Goal: Task Accomplishment & Management: Use online tool/utility

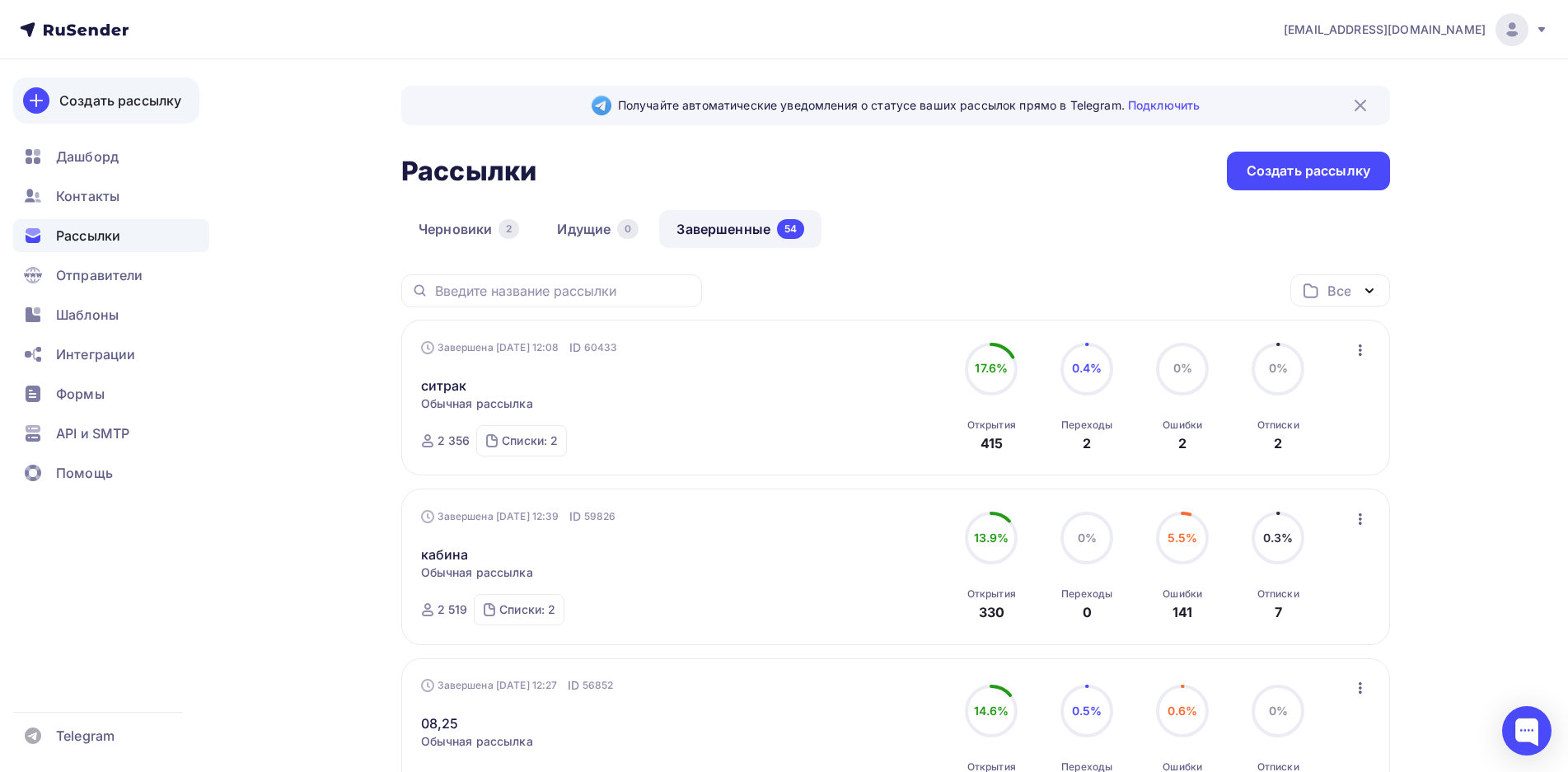
click at [100, 104] on div "Создать рассылку" at bounding box center [120, 100] width 122 height 20
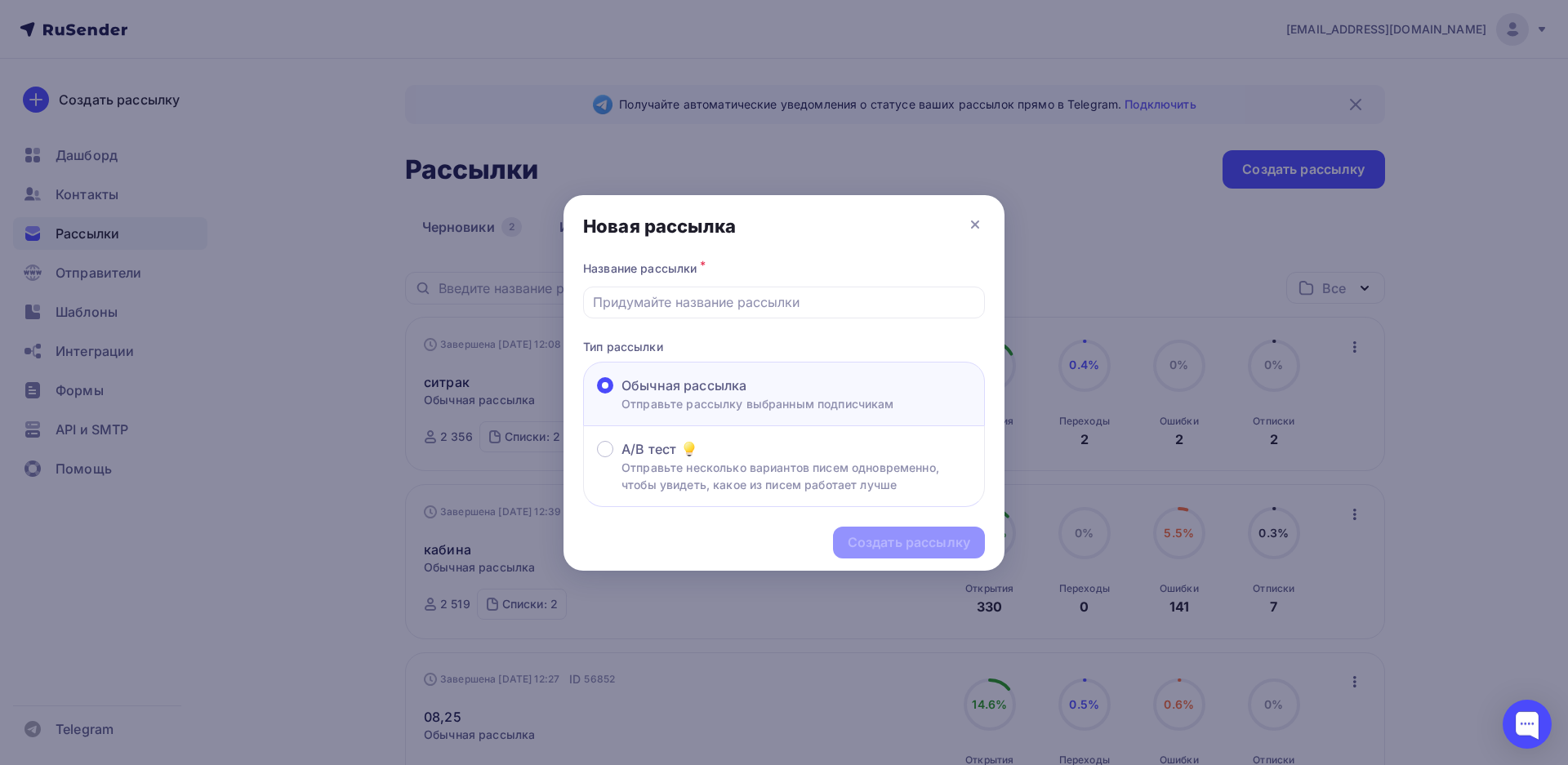
click at [727, 404] on p "Отправьте рассылку выбранным подписчикам" at bounding box center [757, 404] width 273 height 17
click at [621, 396] on input "Обычная рассылка Отправьте рассылку выбранным подписчикам" at bounding box center [621, 396] width 0 height 0
click at [708, 308] on input "text" at bounding box center [784, 302] width 383 height 20
click at [877, 548] on div "Создать рассылку" at bounding box center [908, 543] width 123 height 19
drag, startPoint x: 684, startPoint y: 293, endPoint x: 561, endPoint y: 288, distance: 123.1
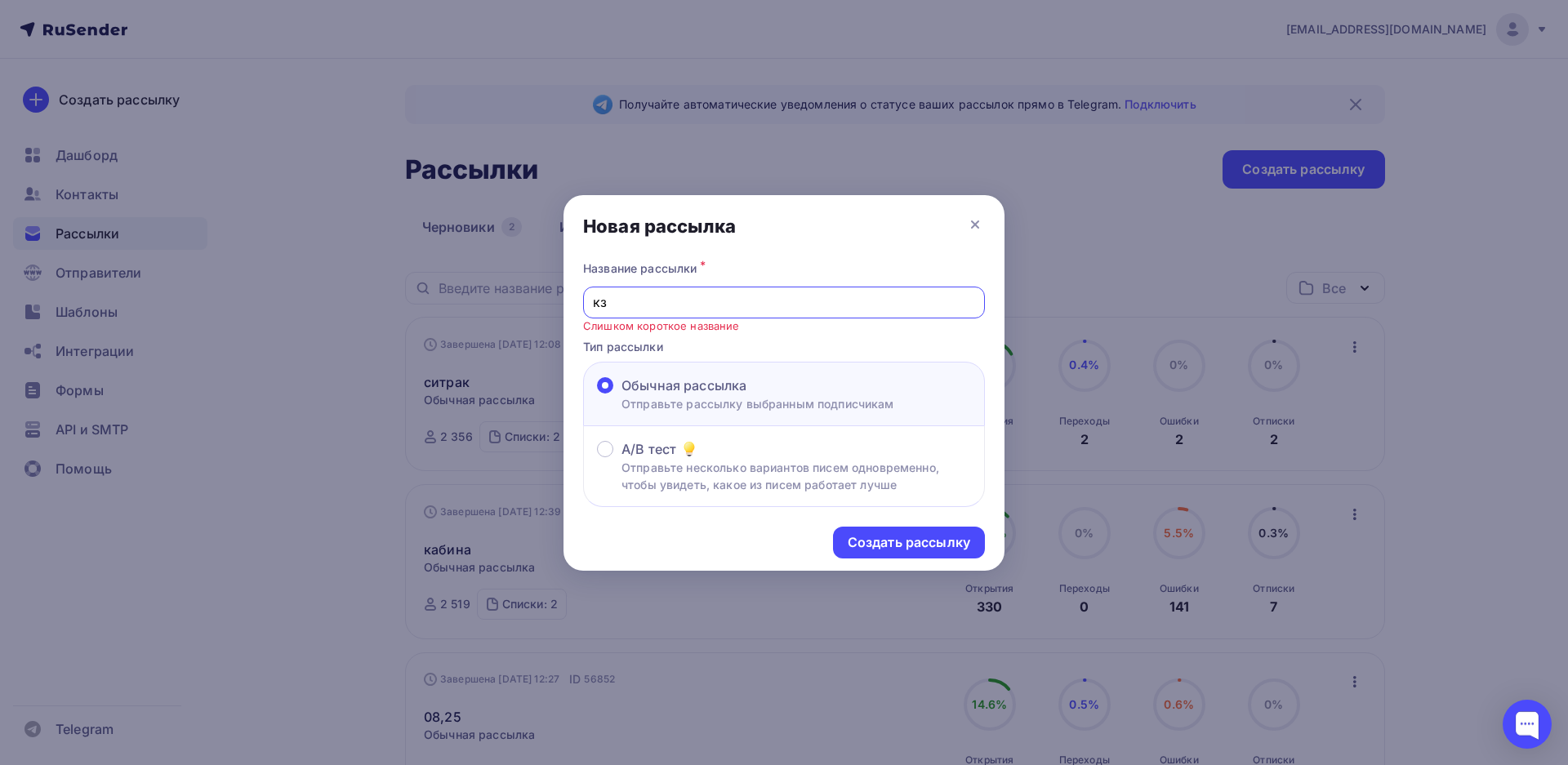
click at [561, 288] on div "Новая рассылка Название рассылки * кз Слишком короткое название Тип рассылки Об…" at bounding box center [784, 382] width 1568 height 765
type input "казахстан"
click at [873, 547] on div "Создать рассылку" at bounding box center [908, 543] width 123 height 19
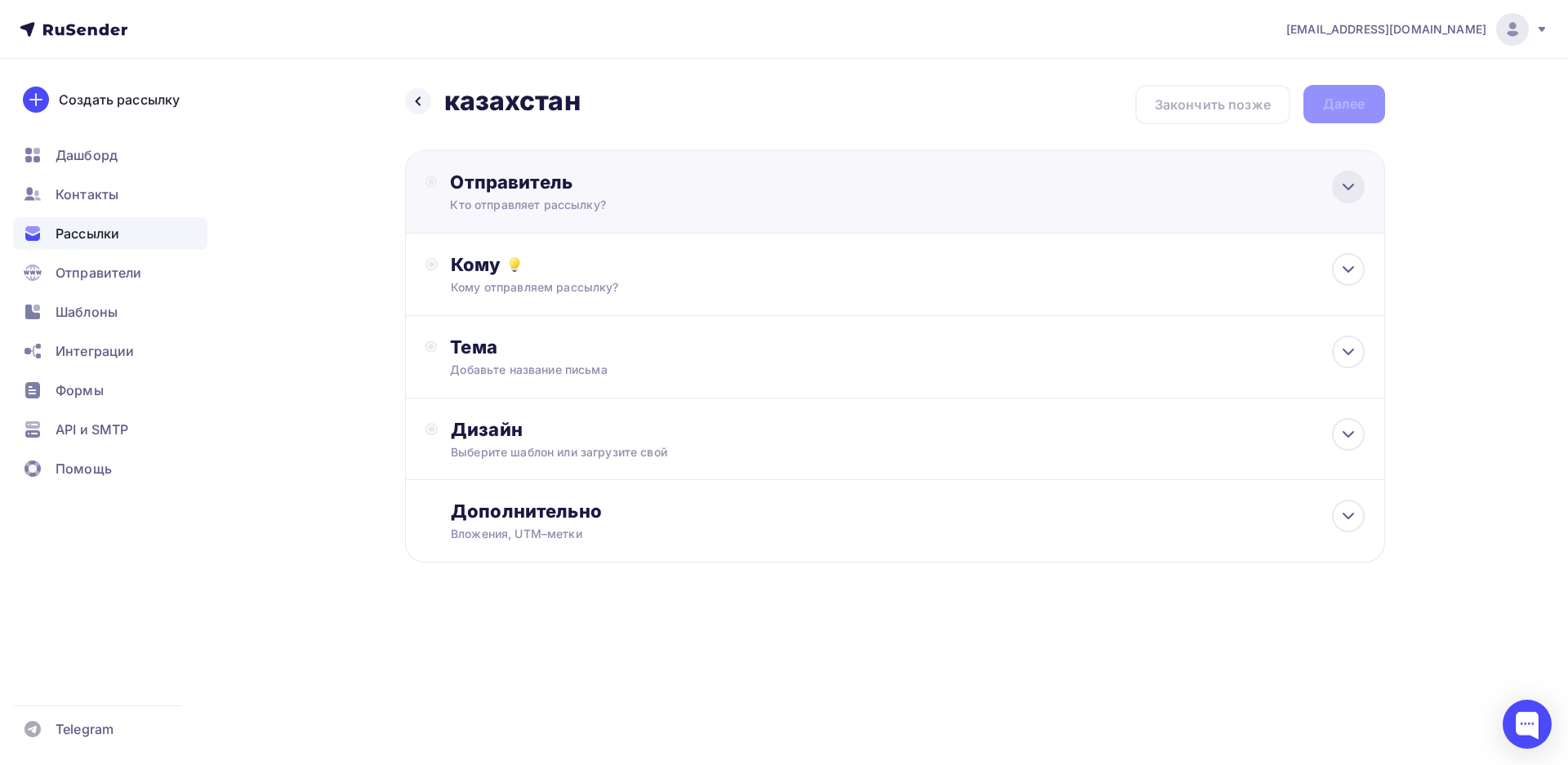
click at [1354, 187] on icon at bounding box center [1348, 187] width 20 height 20
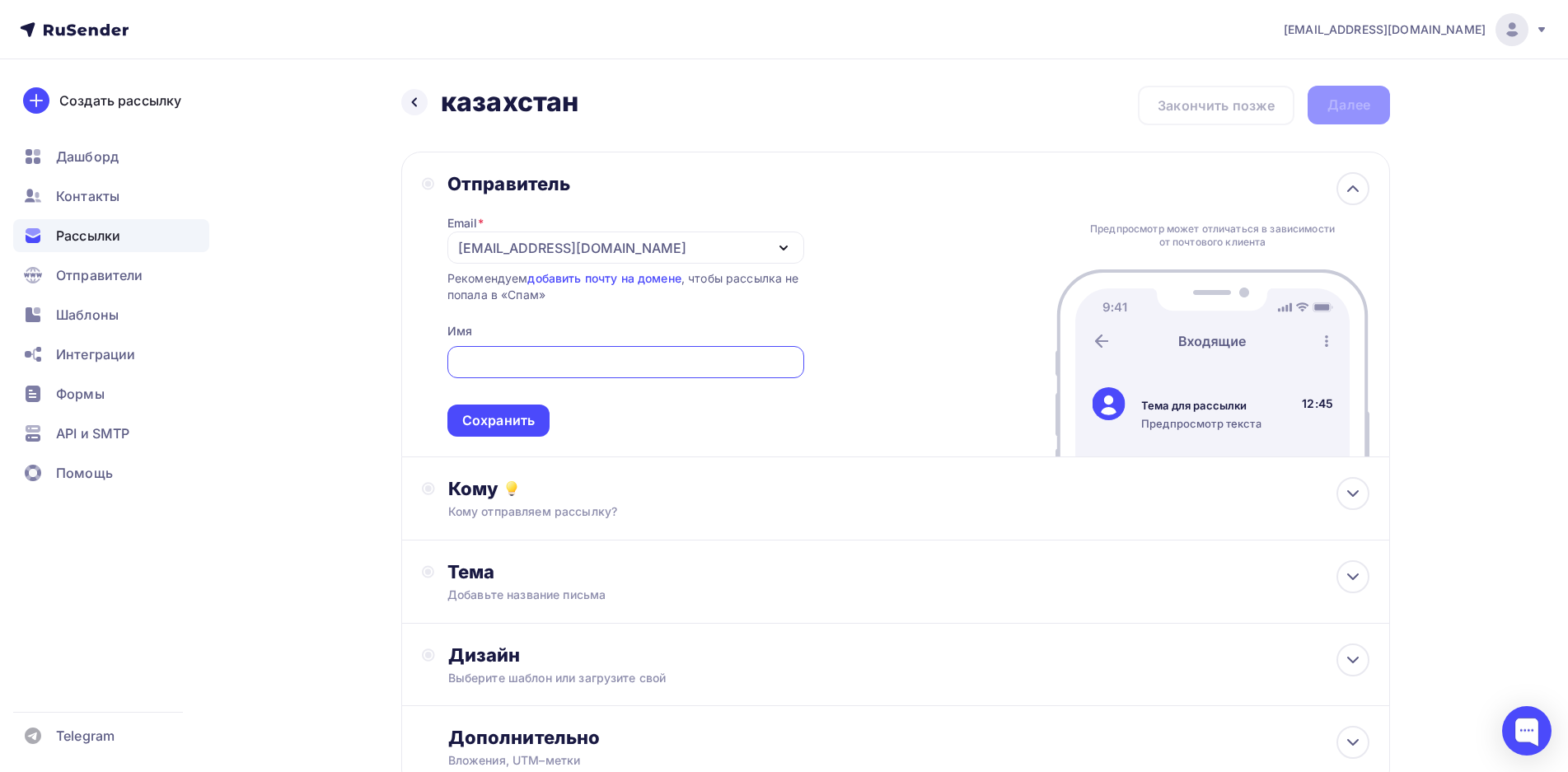
click at [630, 250] on div "[EMAIL_ADDRESS][DOMAIN_NAME]" at bounding box center [625, 248] width 357 height 32
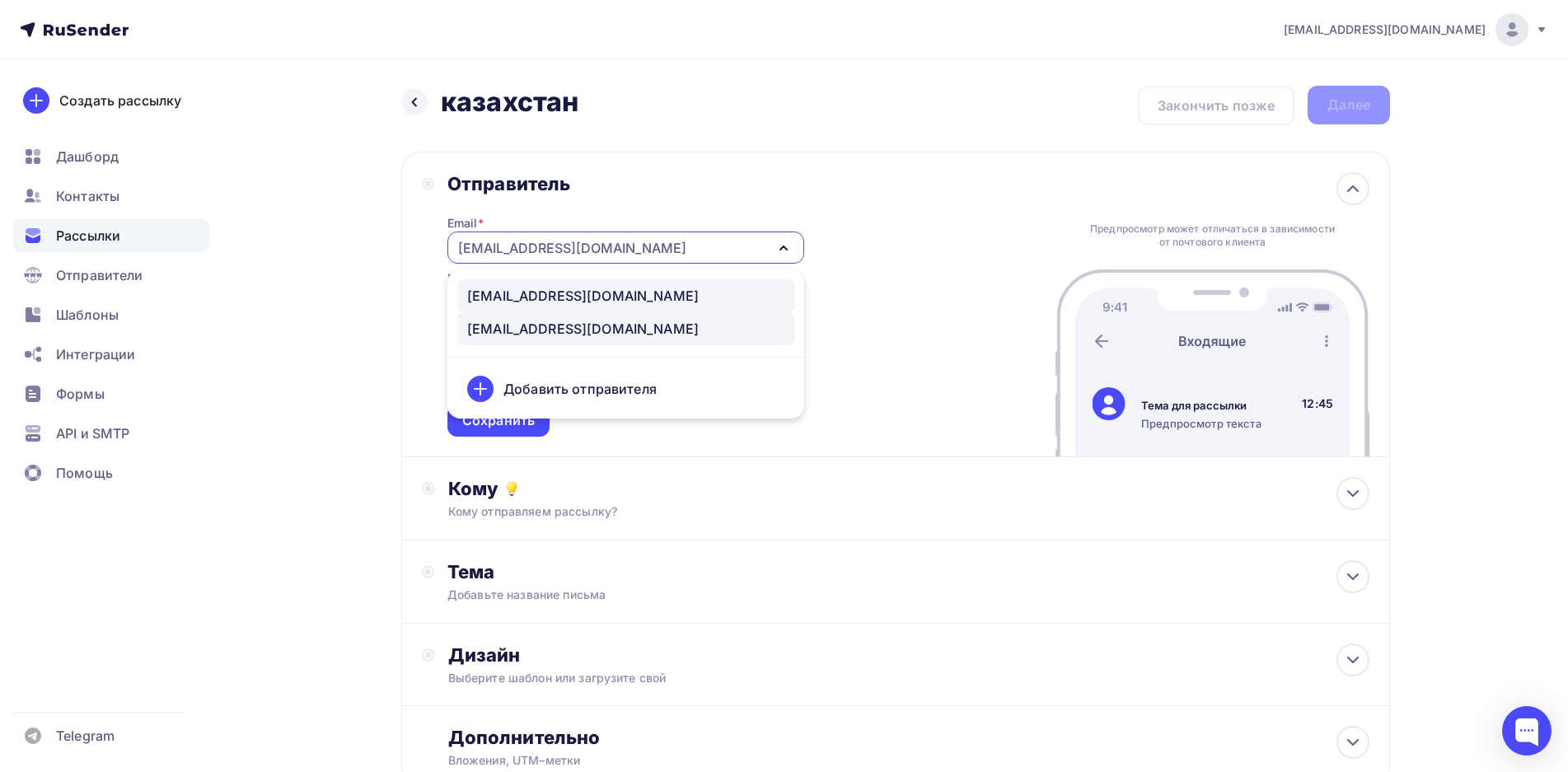
click at [594, 293] on div "[EMAIL_ADDRESS][DOMAIN_NAME]" at bounding box center [625, 295] width 317 height 20
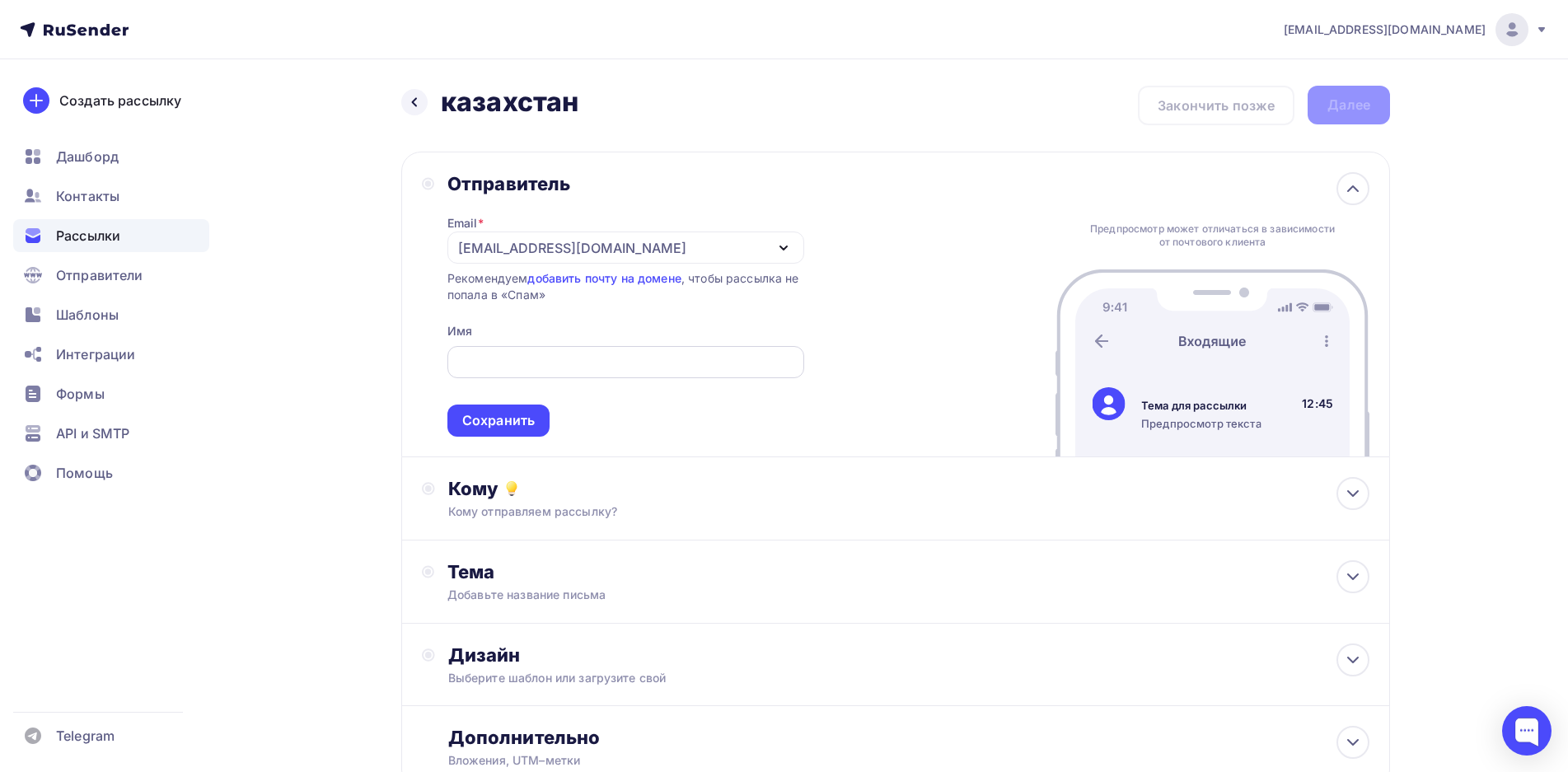
click at [582, 365] on input "text" at bounding box center [625, 362] width 338 height 20
type input "FordTrucks KZ"
click at [543, 421] on div "Сохранить" at bounding box center [498, 421] width 102 height 32
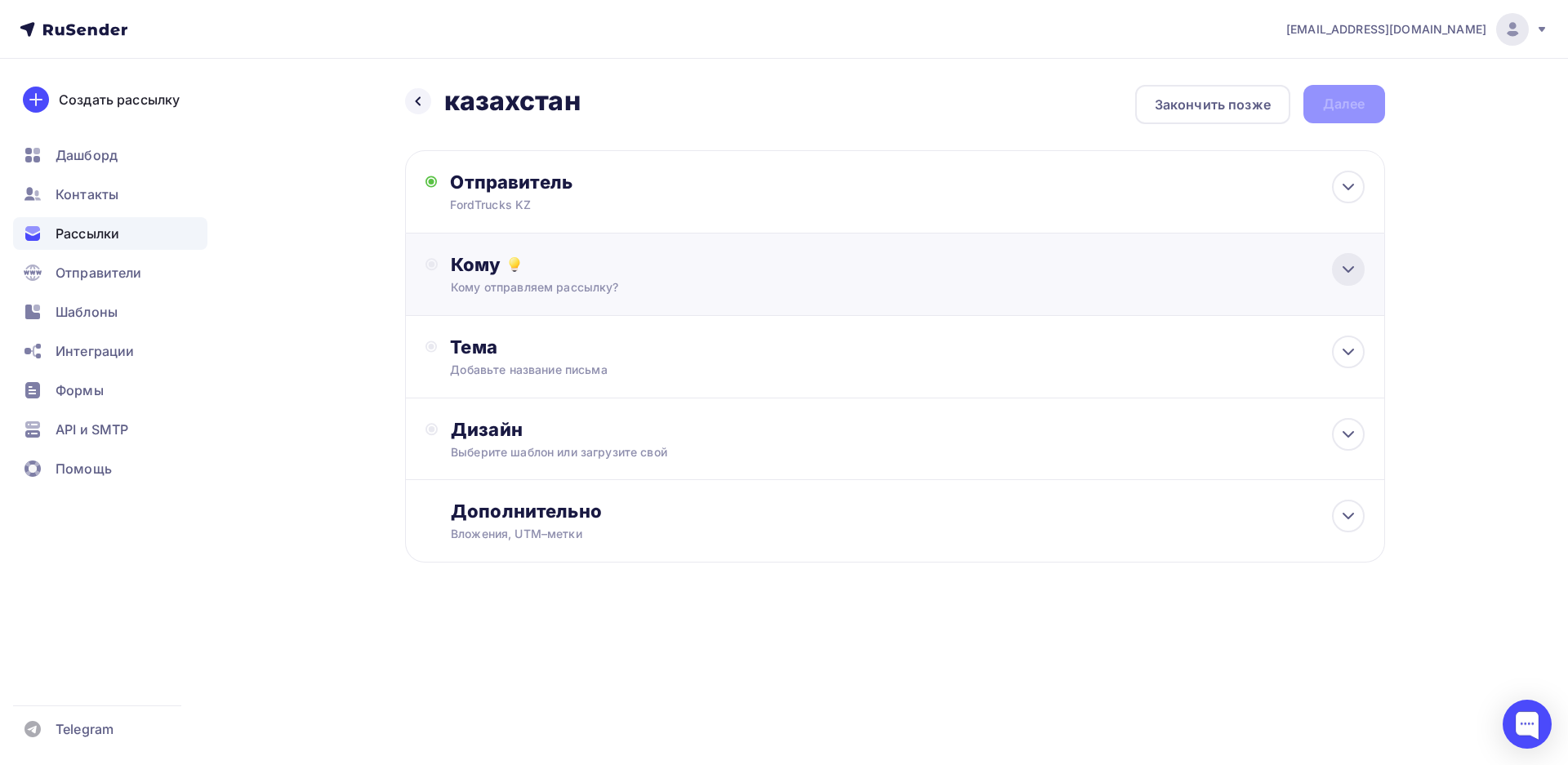
click at [1350, 263] on icon at bounding box center [1348, 269] width 20 height 20
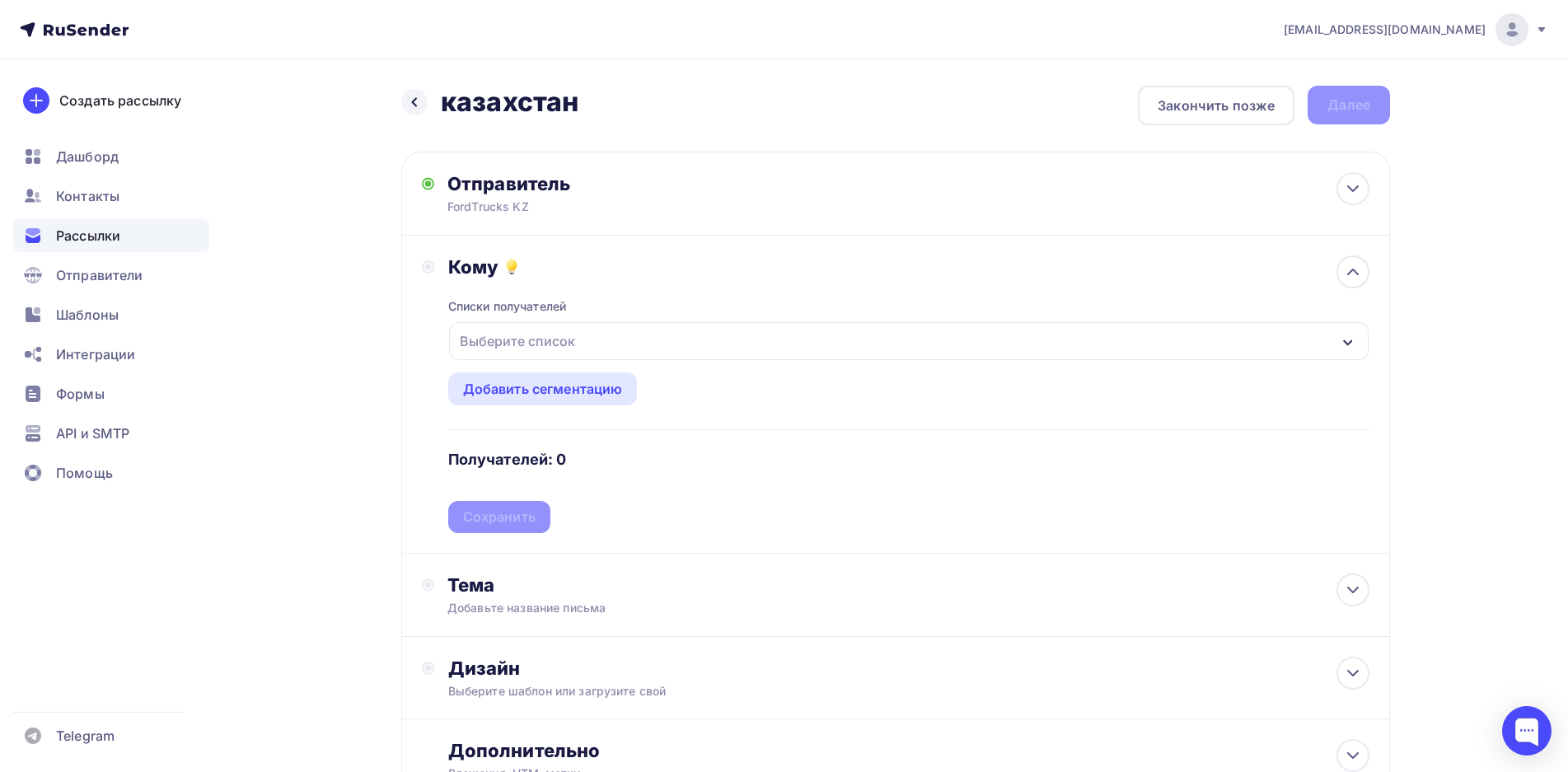
click at [541, 341] on div "Выберите список" at bounding box center [517, 341] width 129 height 29
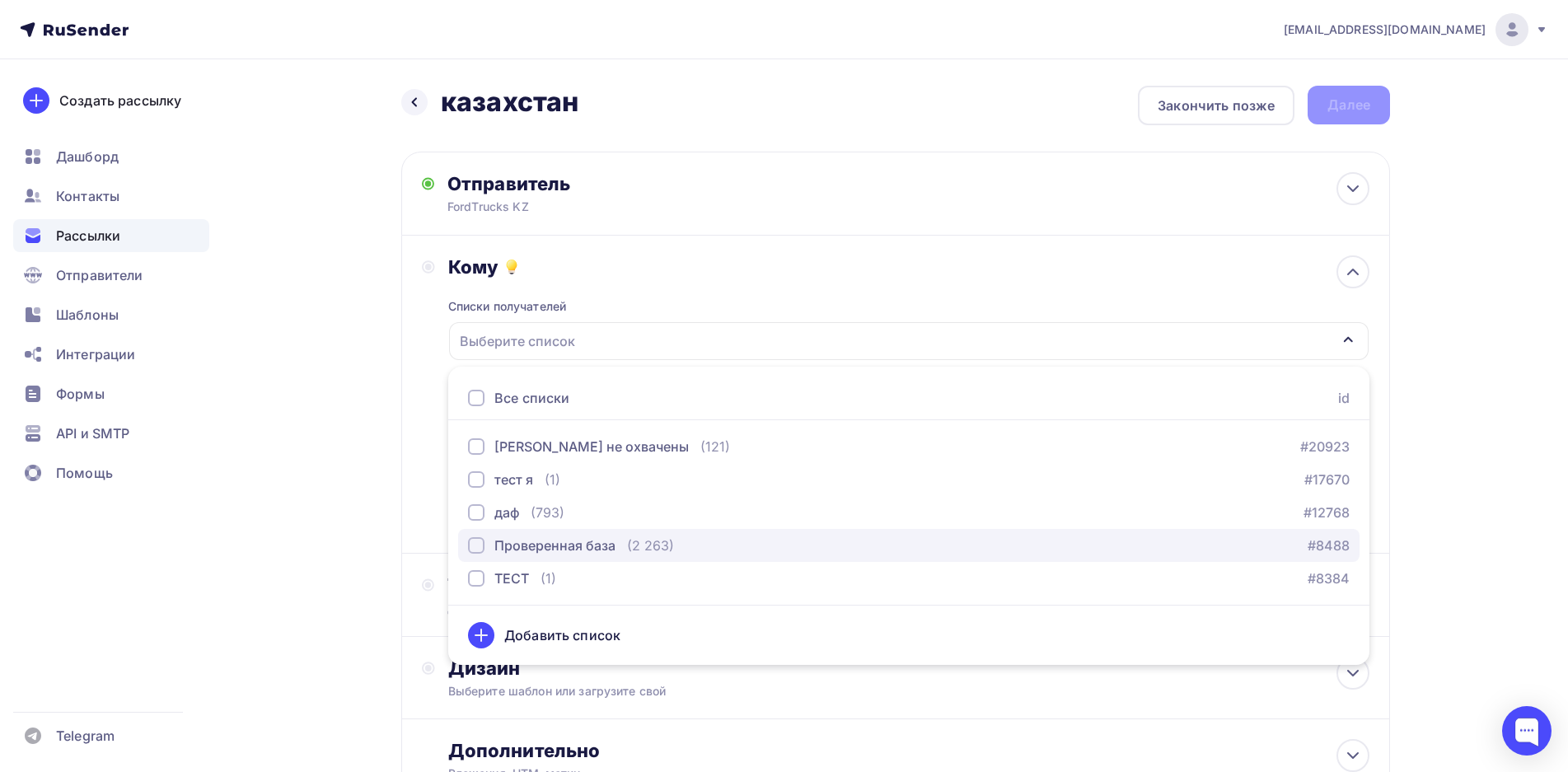
click at [545, 548] on div "Проверенная база" at bounding box center [555, 545] width 121 height 20
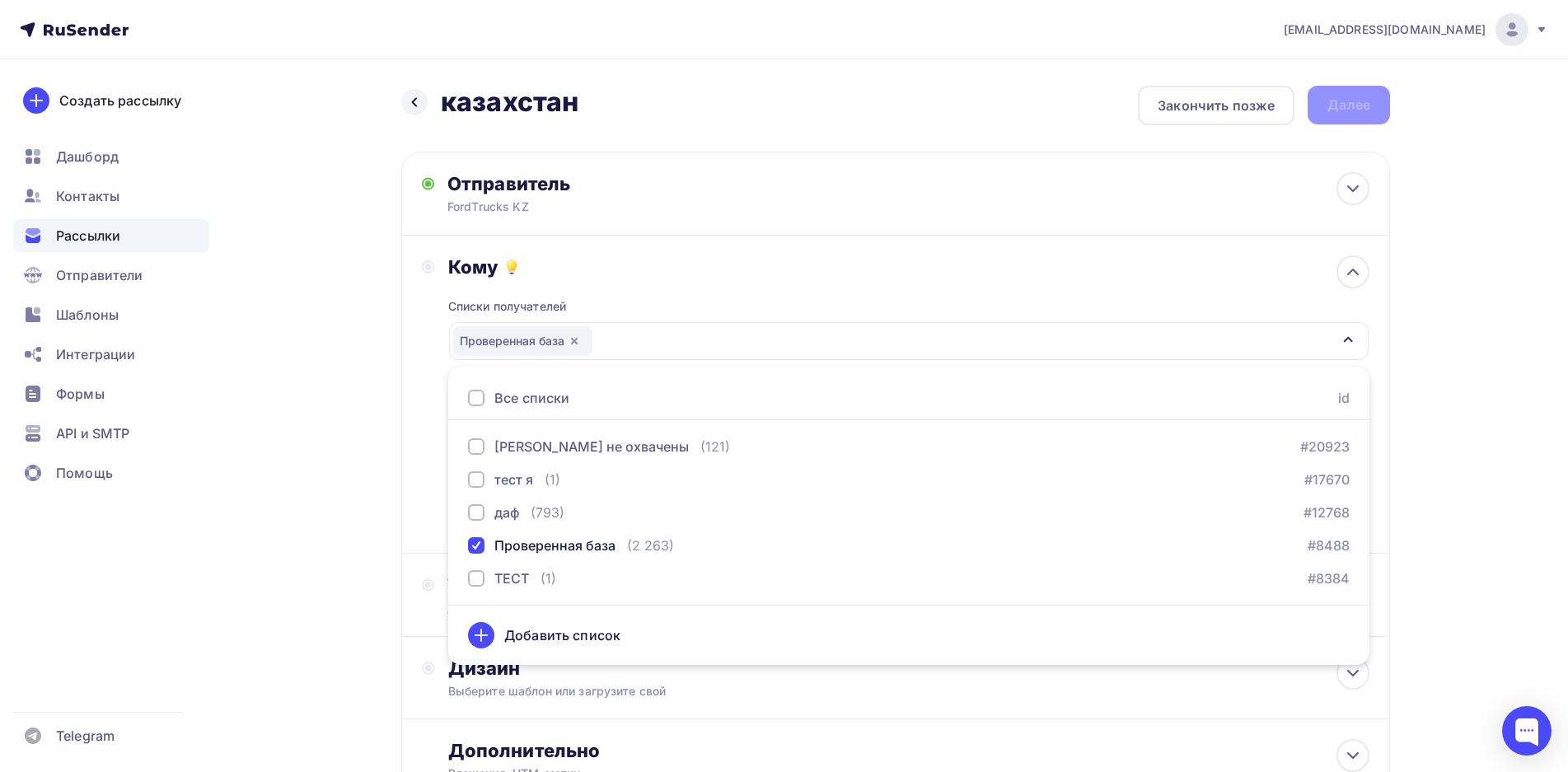
click at [1488, 425] on div "[EMAIL_ADDRESS][DOMAIN_NAME] Аккаунт Тарифы Выйти Создать рассылку [GEOGRAPHIC_…" at bounding box center [784, 454] width 1568 height 909
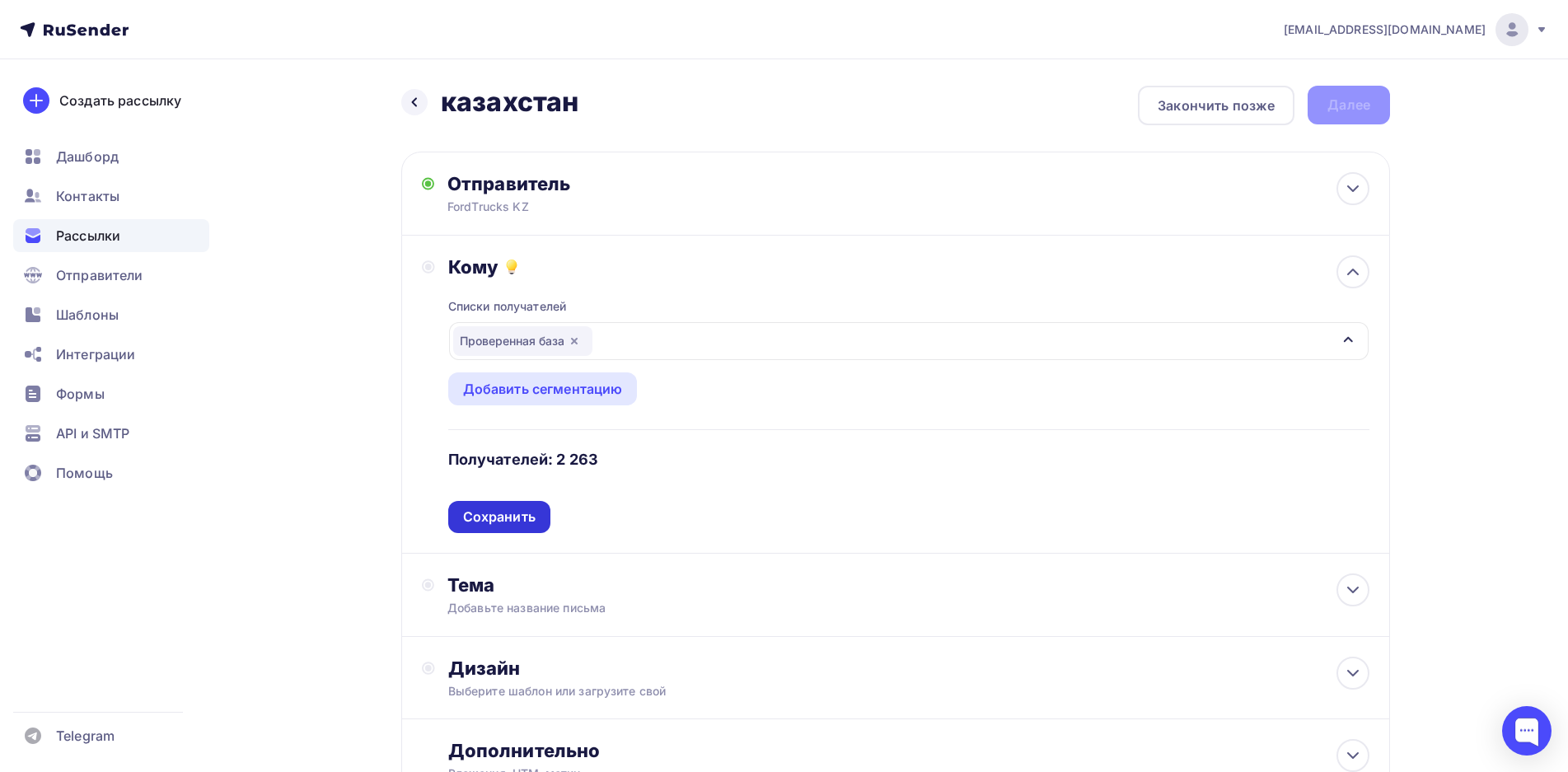
click at [518, 519] on div "Сохранить" at bounding box center [499, 518] width 73 height 19
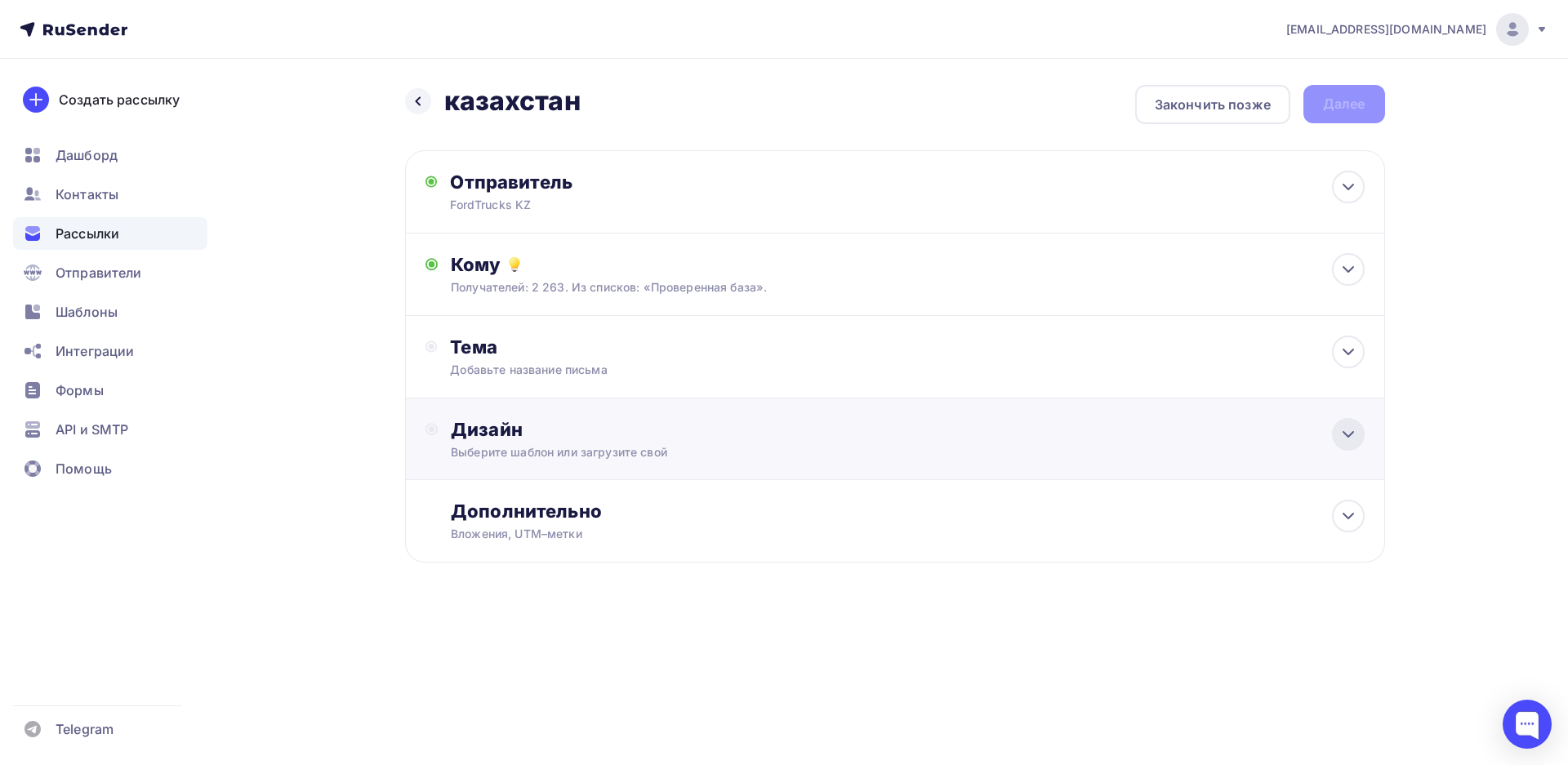
click at [1348, 434] on icon at bounding box center [1348, 434] width 20 height 20
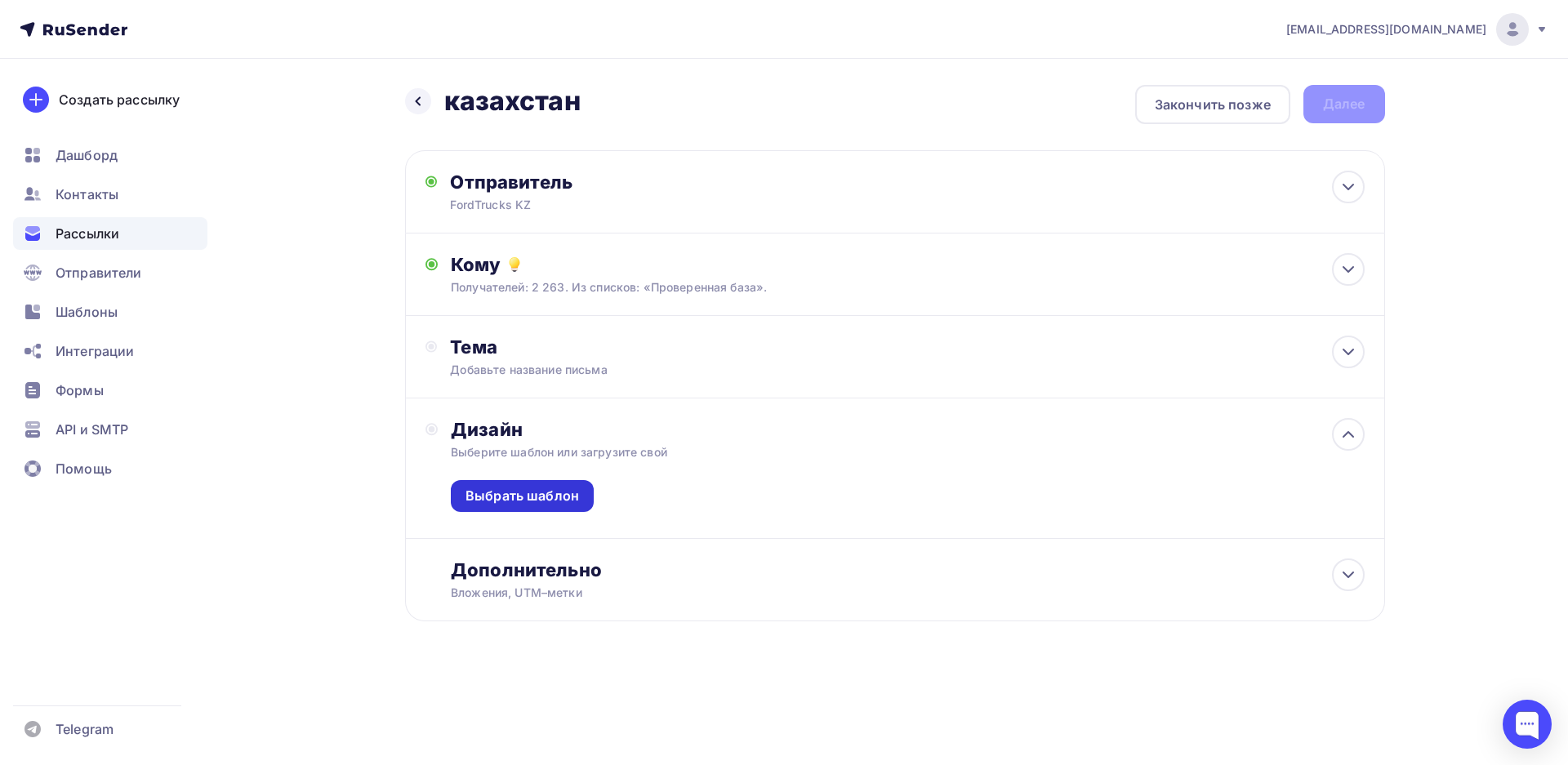
click at [541, 503] on div "Выбрать шаблон" at bounding box center [522, 496] width 113 height 19
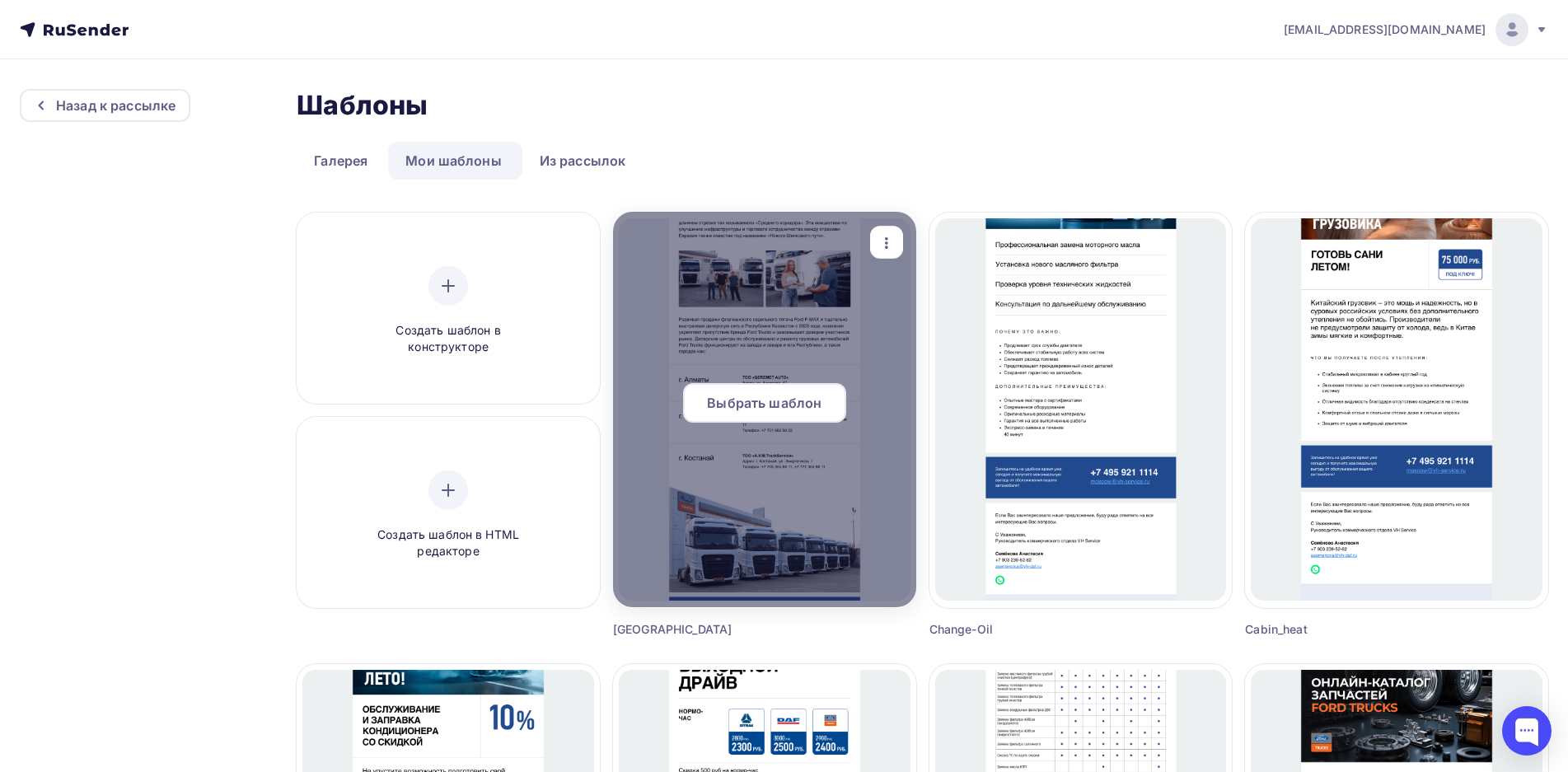
click at [754, 408] on span "Выбрать шаблон" at bounding box center [764, 403] width 114 height 20
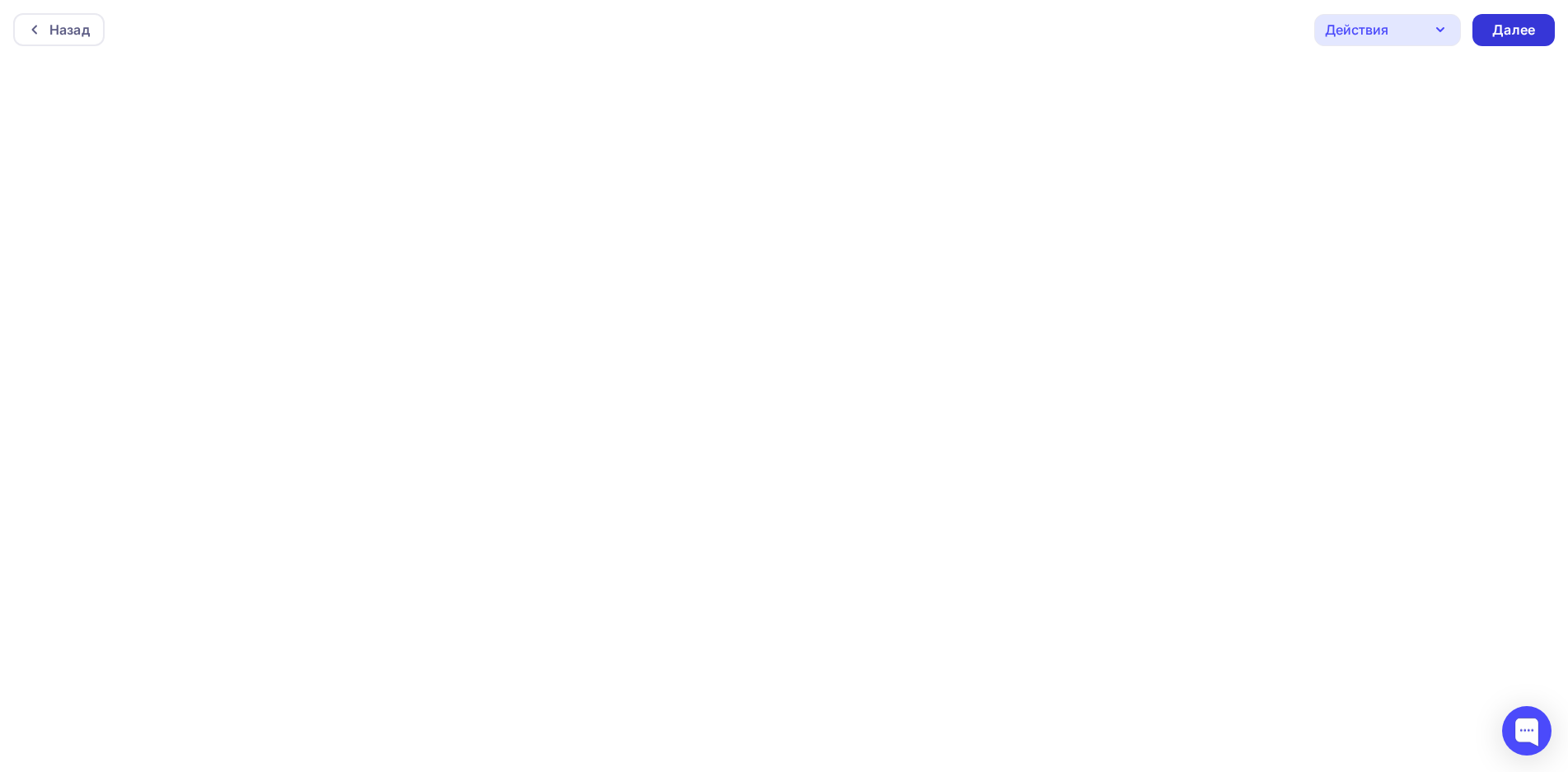
click at [1513, 27] on div "Далее" at bounding box center [1513, 30] width 43 height 19
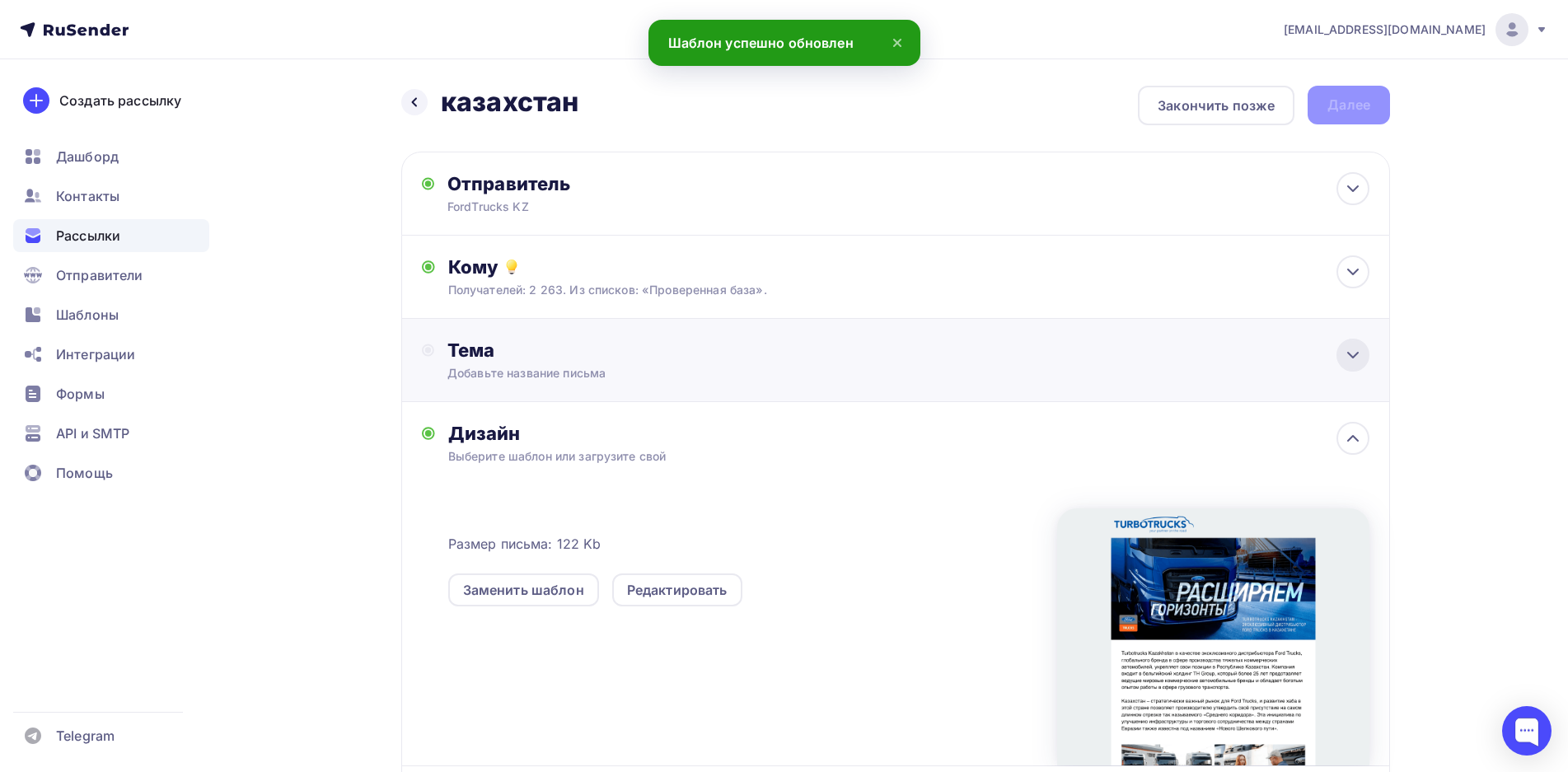
click at [1358, 349] on icon at bounding box center [1352, 355] width 20 height 20
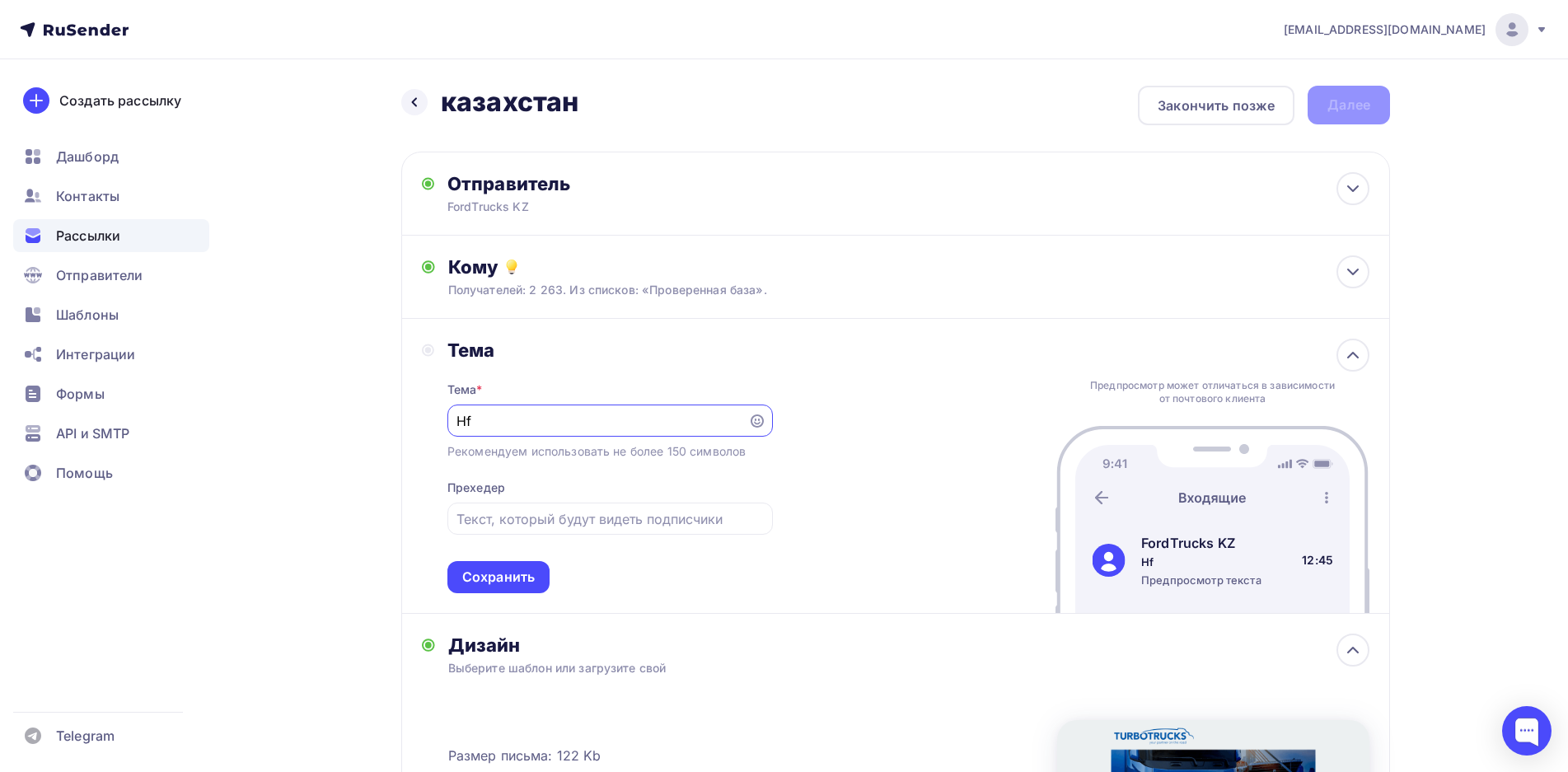
type input "H"
type input "Расширяем горизонты"
click at [558, 513] on input "text" at bounding box center [610, 518] width 306 height 20
paste input "Turbotrucks [GEOGRAPHIC_DATA]"
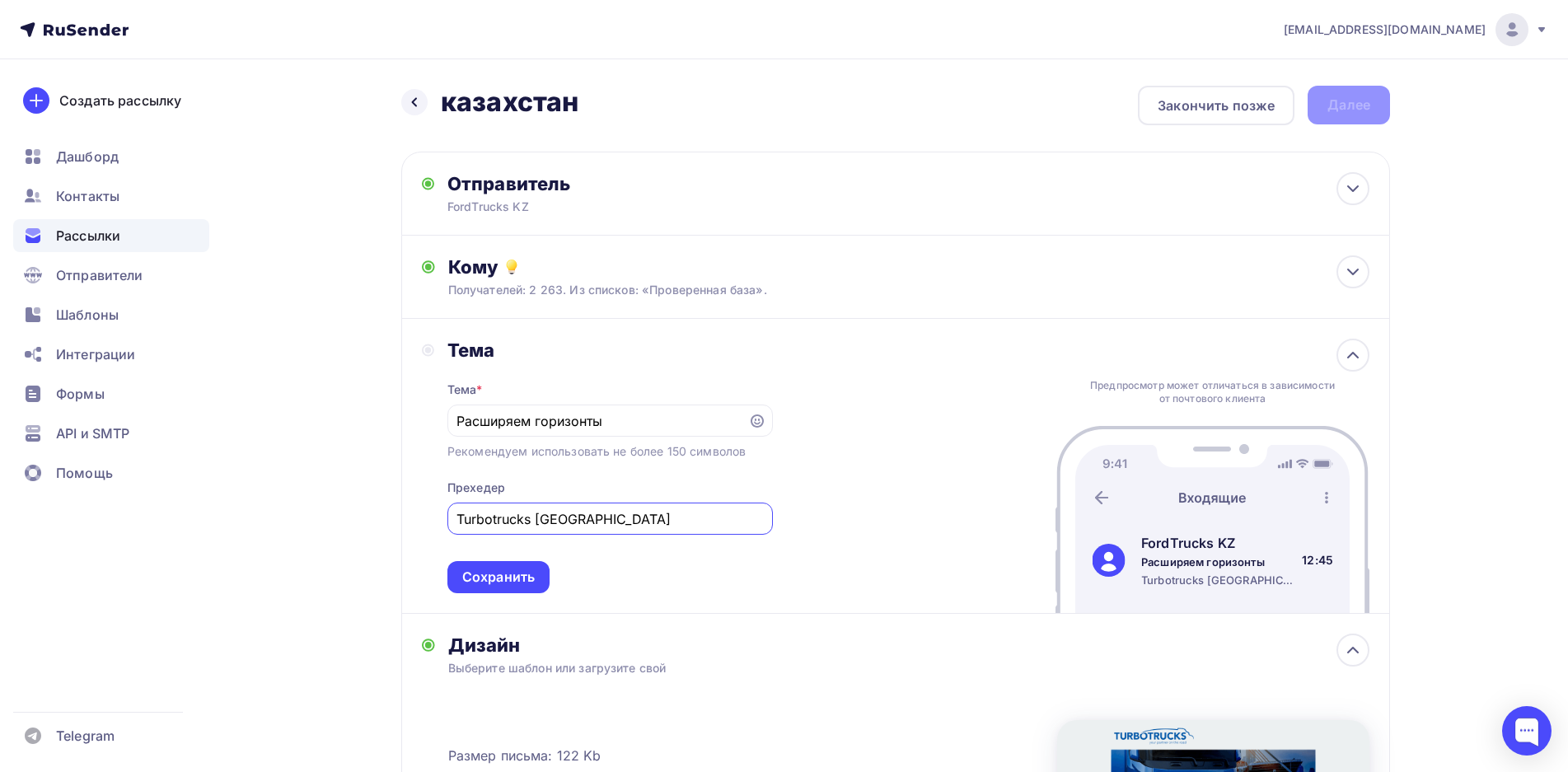
type input "Turbotrucks [GEOGRAPHIC_DATA]"
click at [675, 571] on div "Тема * Расширяем горизонты Рекомендуем использовать не более 150 символов Прехе…" at bounding box center [610, 477] width 325 height 232
click at [524, 566] on div "Сохранить" at bounding box center [498, 577] width 102 height 32
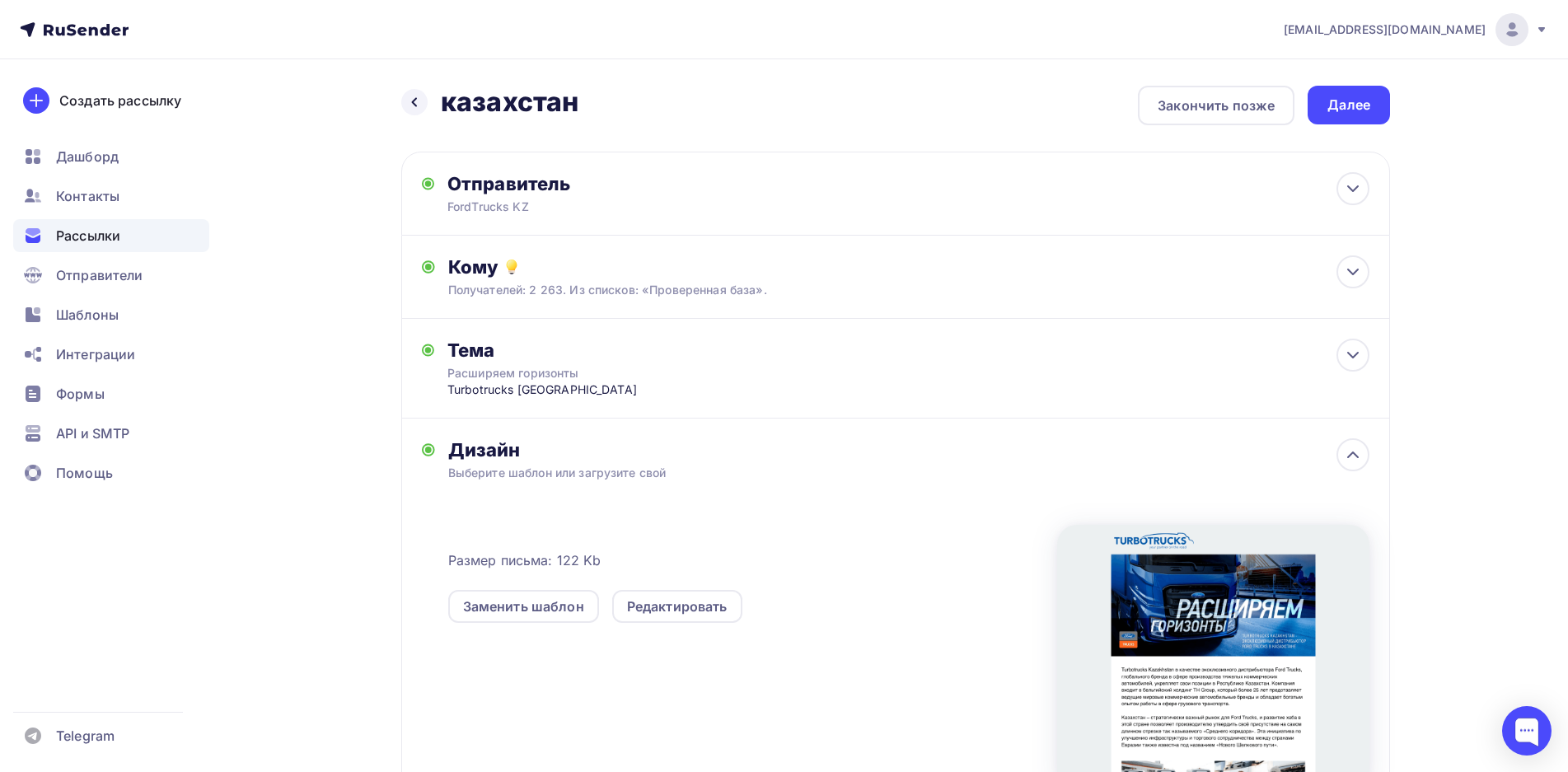
click at [1368, 99] on div "Далее" at bounding box center [1349, 105] width 82 height 39
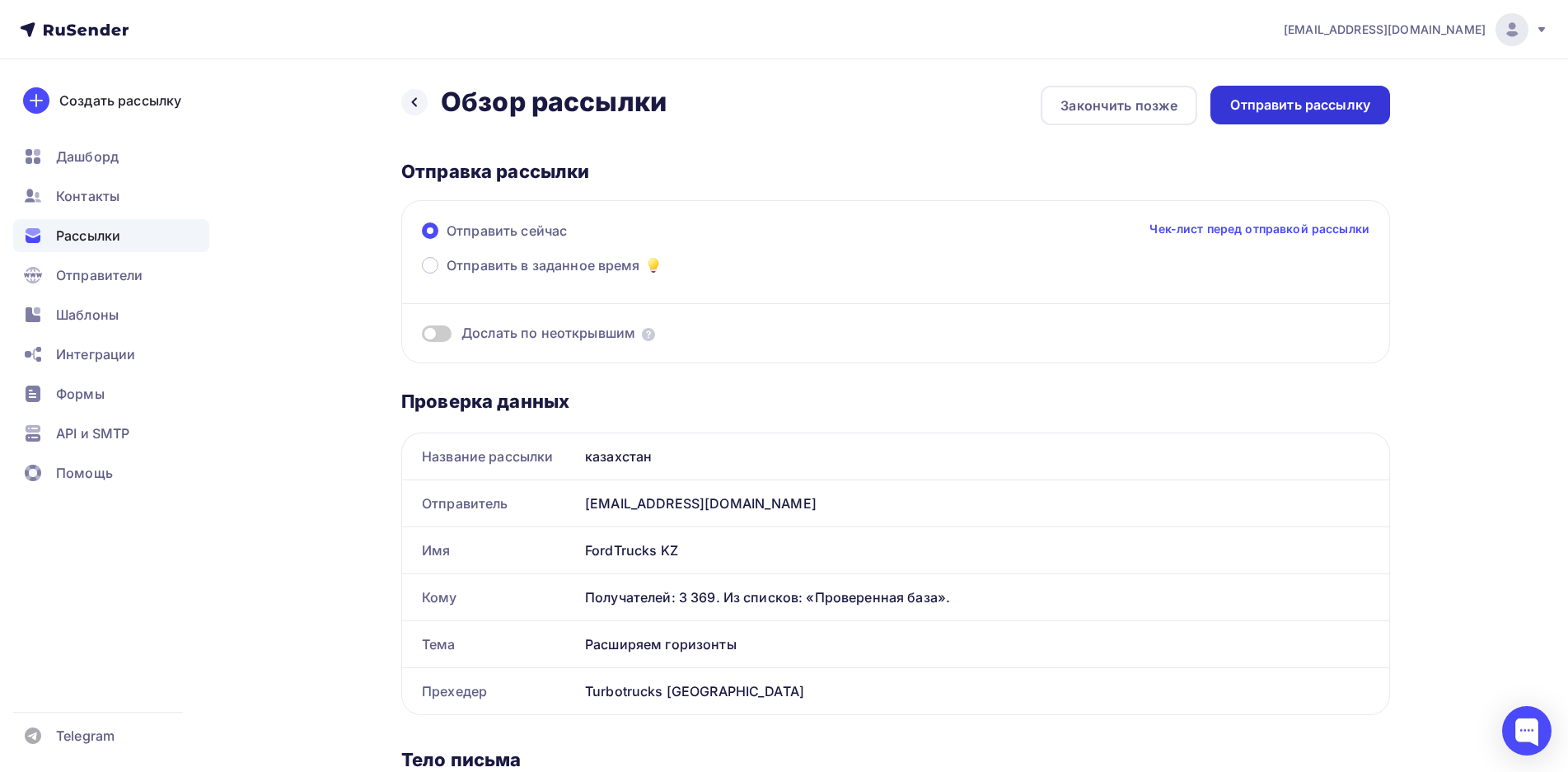
click at [1270, 100] on div "Отправить рассылку" at bounding box center [1300, 105] width 140 height 19
